Goal: Transaction & Acquisition: Purchase product/service

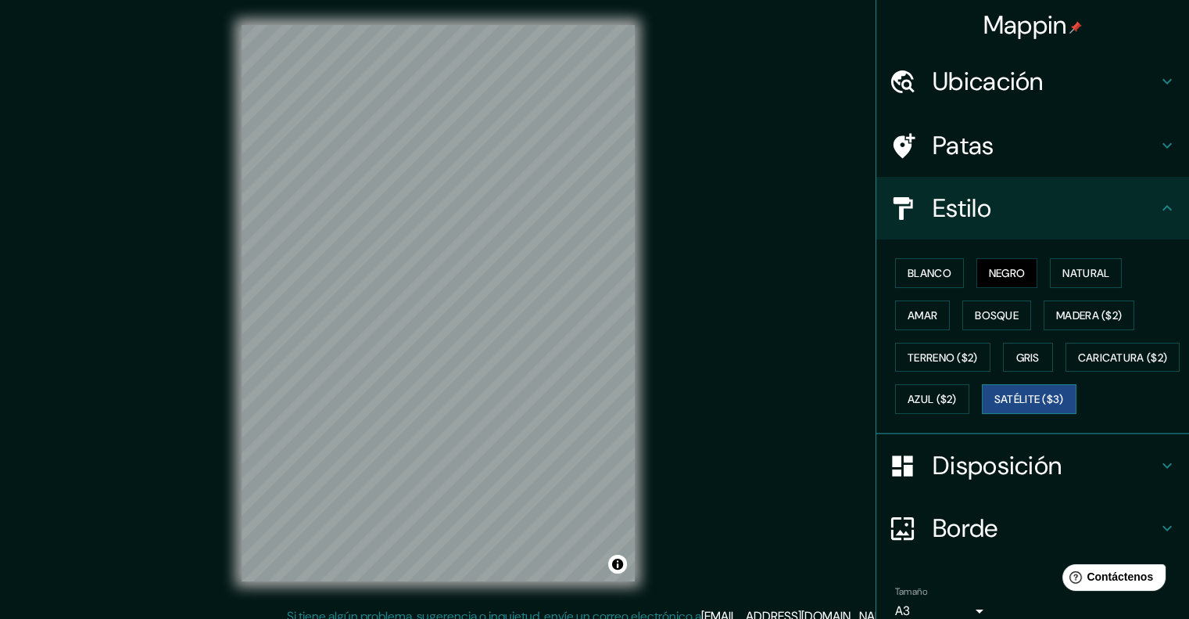
click at [995, 407] on font "Satélite ($3)" at bounding box center [1030, 400] width 70 height 14
click at [934, 353] on font "Terreno ($2)" at bounding box center [943, 357] width 70 height 14
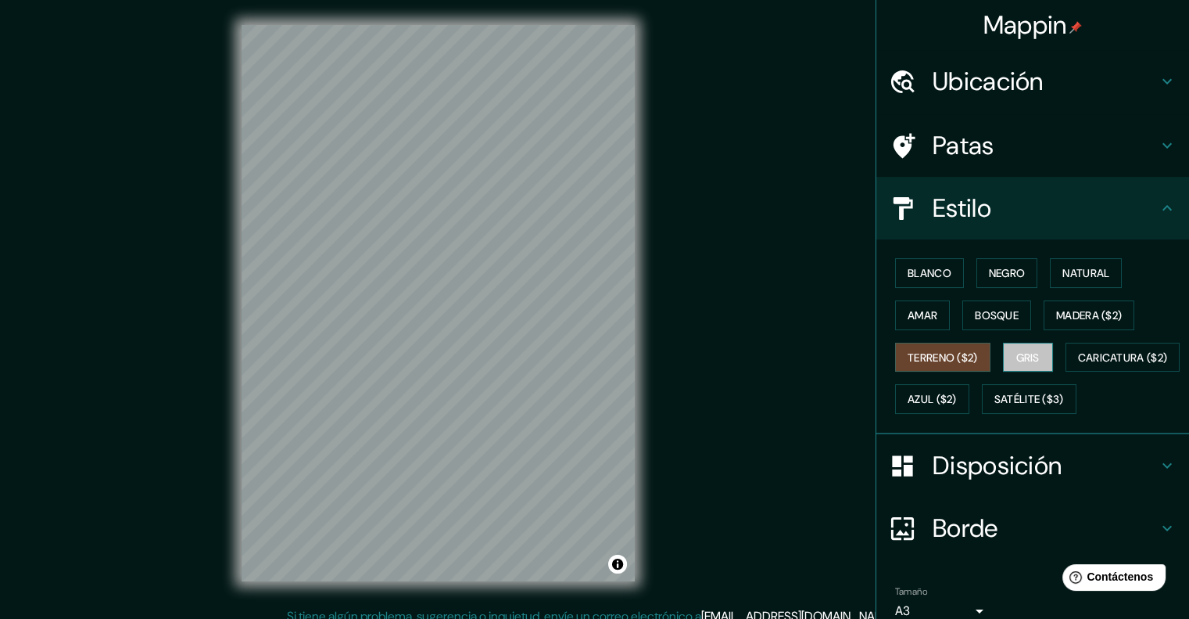
click at [1035, 356] on button "Gris" at bounding box center [1028, 358] width 50 height 30
click at [657, 224] on div "© Mapbox © OpenStreetMap Improve this map" at bounding box center [438, 303] width 443 height 607
click at [977, 274] on button "Negro" at bounding box center [1008, 273] width 62 height 30
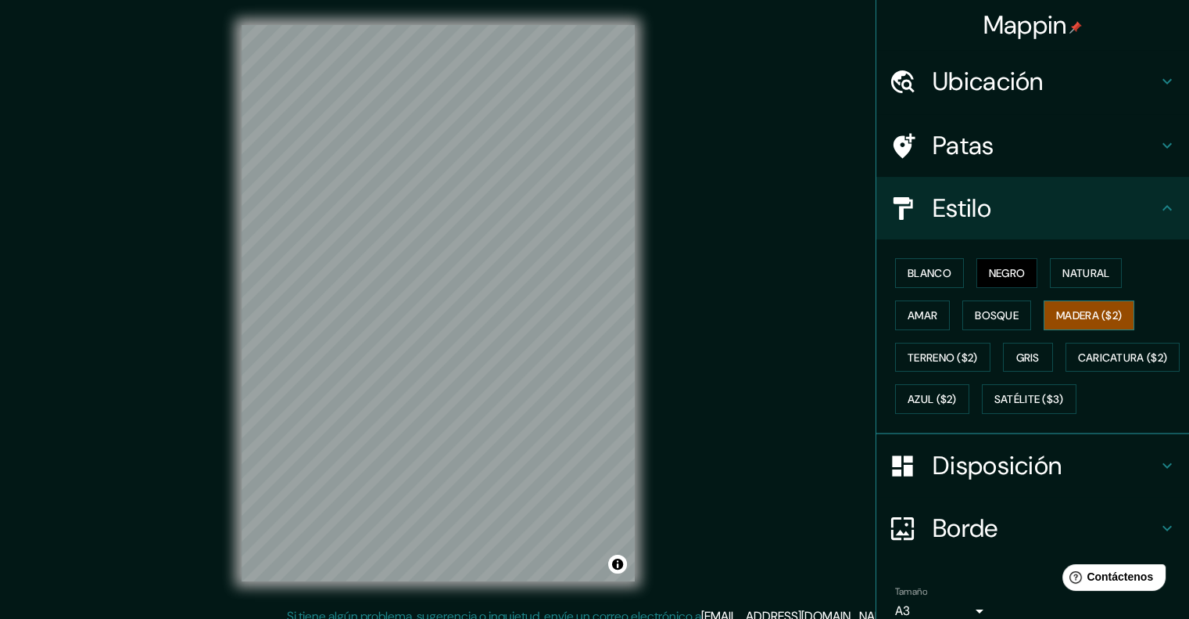
click at [1068, 312] on font "Madera ($2)" at bounding box center [1090, 315] width 66 height 14
click at [1019, 357] on font "Gris" at bounding box center [1028, 357] width 23 height 14
click at [1004, 267] on font "Negro" at bounding box center [1007, 273] width 37 height 14
click at [1075, 306] on font "Madera ($2)" at bounding box center [1090, 315] width 66 height 20
click at [663, 284] on div "Mappin Ubicación Patas Estilo Blanco Negro Natural [PERSON_NAME] ($2) Terreno (…" at bounding box center [594, 316] width 1189 height 632
